Goal: Register for event/course

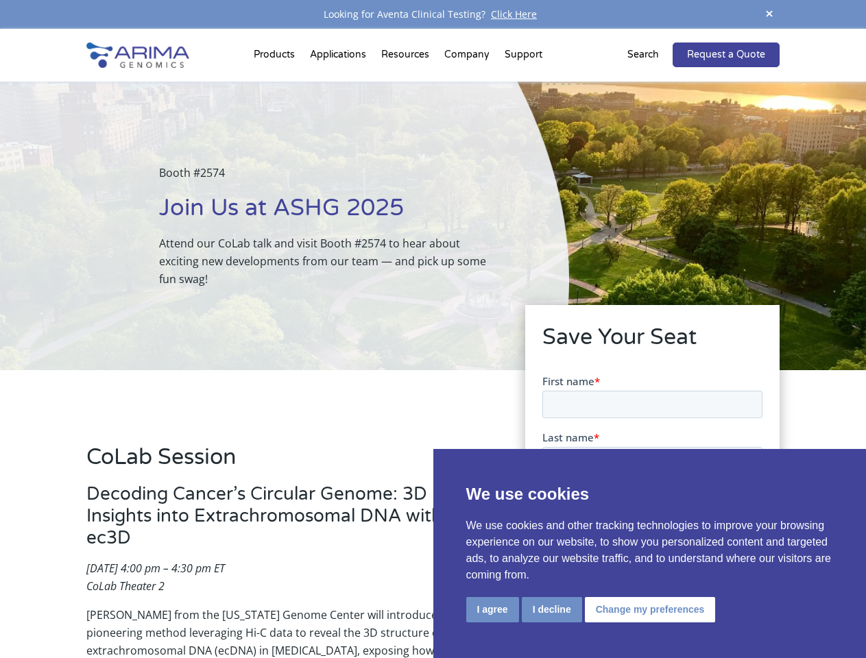
click at [433, 329] on div "Booth #2574 Join Us at ASHG 2025 Attend our CoLab talk and visit Booth #2574 to…" at bounding box center [284, 226] width 569 height 289
click at [492, 610] on button "I agree" at bounding box center [492, 609] width 53 height 25
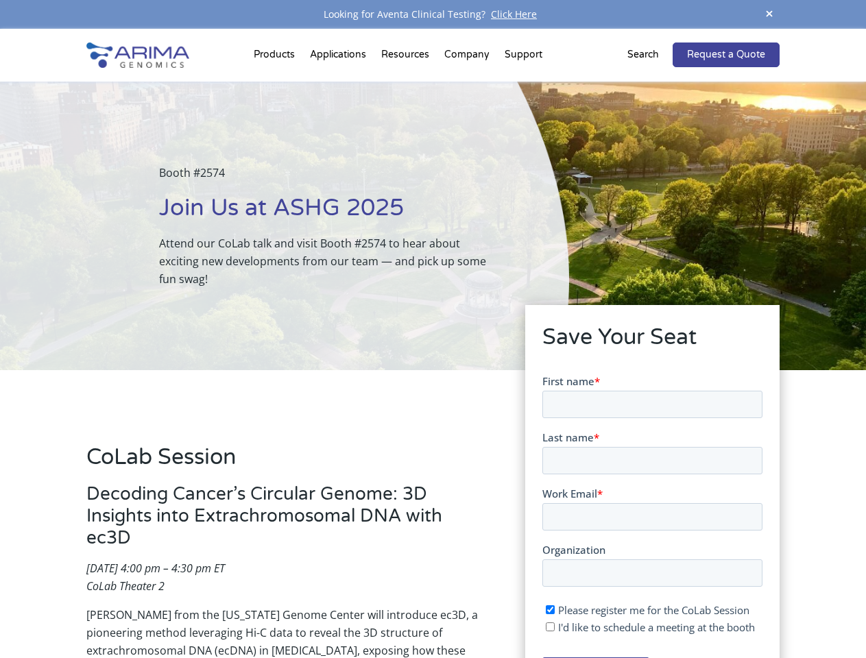
click at [551, 627] on input "I'd like to schedule a meeting at the booth" at bounding box center [549, 626] width 9 height 9
click at [647, 627] on span "I'd like to schedule a meeting at the booth" at bounding box center [656, 627] width 197 height 14
click at [554, 627] on input "I'd like to schedule a meeting at the booth" at bounding box center [549, 626] width 9 height 9
checkbox input "false"
click at [770, 14] on span at bounding box center [769, 14] width 21 height 19
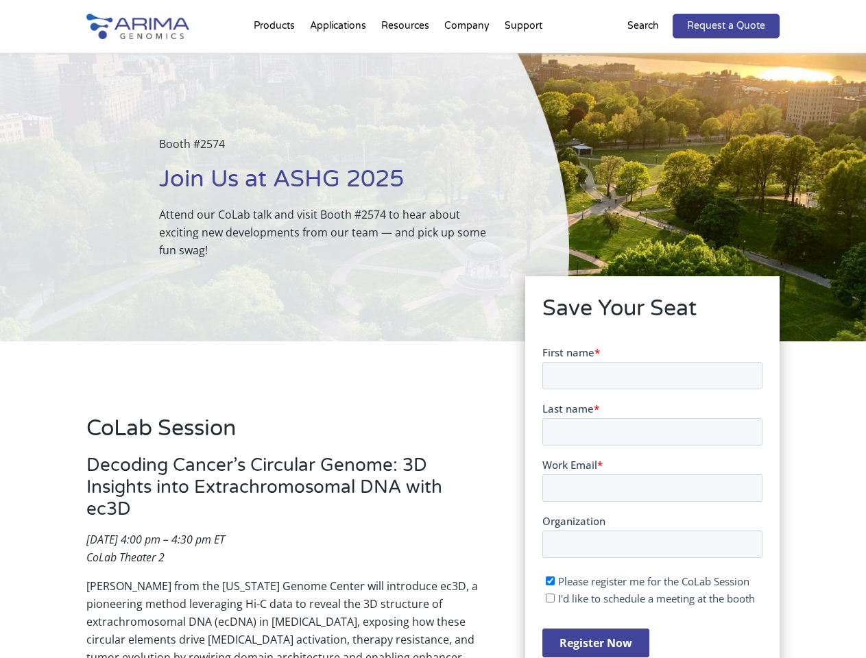
click at [276, 58] on div "Booth #2574 Join Us at ASHG 2025 Attend our CoLab talk and visit Booth #2574 to…" at bounding box center [284, 197] width 569 height 289
click at [407, 58] on div "Booth #2574 Join Us at ASHG 2025 Attend our CoLab talk and visit Booth #2574 to…" at bounding box center [284, 197] width 569 height 289
click at [468, 58] on div "Booth #2574 Join Us at ASHG 2025 Attend our CoLab talk and visit Booth #2574 to…" at bounding box center [284, 197] width 569 height 289
click at [523, 58] on div "Booth #2574 Join Us at ASHG 2025 Attend our CoLab talk and visit Booth #2574 to…" at bounding box center [284, 197] width 569 height 289
